Goal: Information Seeking & Learning: Learn about a topic

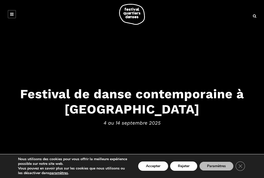
click at [151, 165] on button "Accepter" at bounding box center [153, 165] width 30 height 9
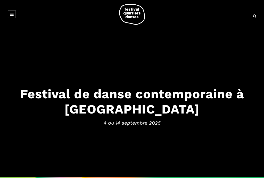
click at [13, 14] on icon at bounding box center [12, 14] width 4 height 4
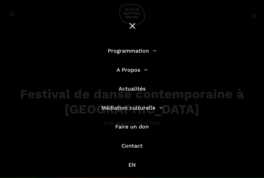
click at [143, 50] on link "Programmation" at bounding box center [132, 50] width 49 height 6
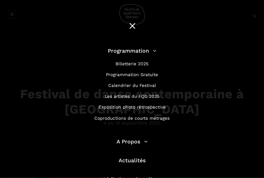
click at [147, 74] on link "Programmation Gratuite" at bounding box center [132, 74] width 52 height 5
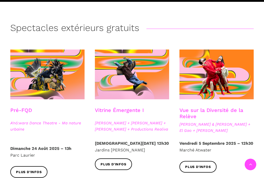
scroll to position [108, 0]
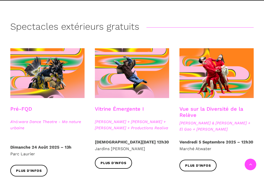
click at [207, 163] on span "Plus d'infos" at bounding box center [198, 165] width 26 height 5
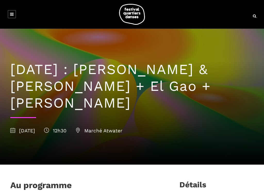
click at [9, 15] on link at bounding box center [12, 14] width 8 height 8
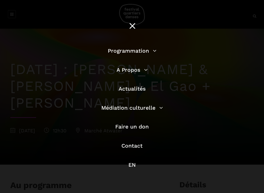
click at [147, 48] on link "Programmation" at bounding box center [132, 50] width 49 height 6
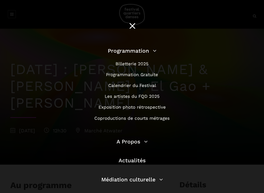
click at [146, 72] on link "Programmation Gratuite" at bounding box center [132, 74] width 52 height 5
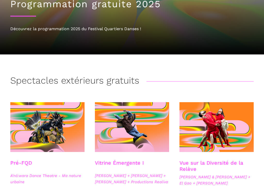
scroll to position [53, 0]
